Goal: Information Seeking & Learning: Learn about a topic

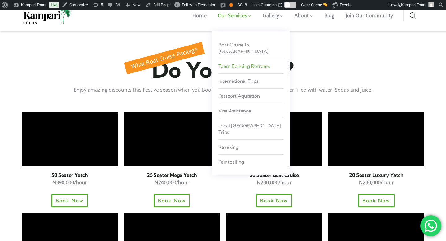
scroll to position [409, 0]
click at [241, 63] on link "Team Bonding Retreats" at bounding box center [250, 65] width 65 height 11
